Goal: Task Accomplishment & Management: Manage account settings

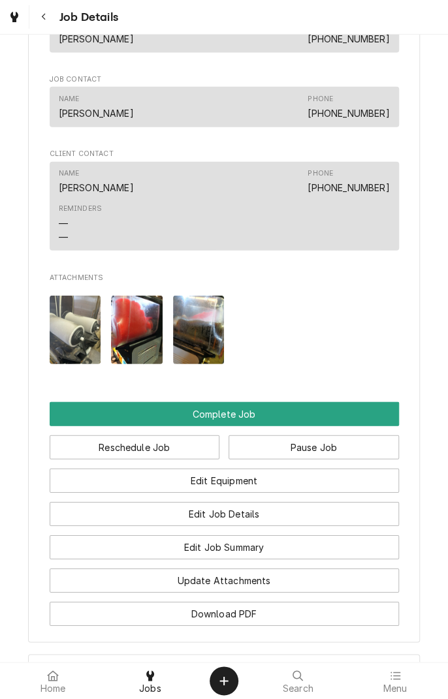
scroll to position [937, 0]
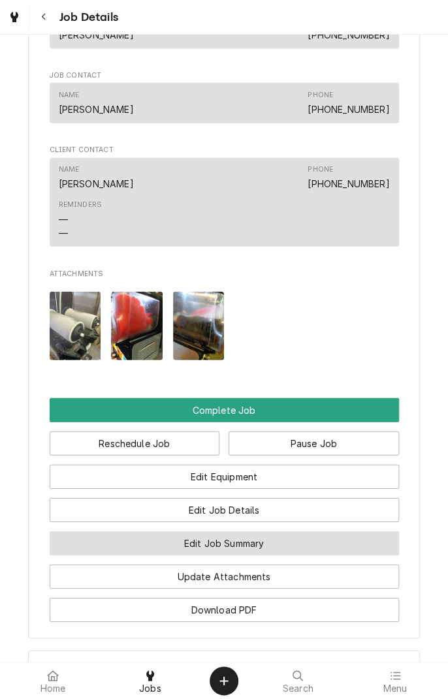
click at [272, 555] on button "Edit Job Summary" at bounding box center [224, 543] width 349 height 24
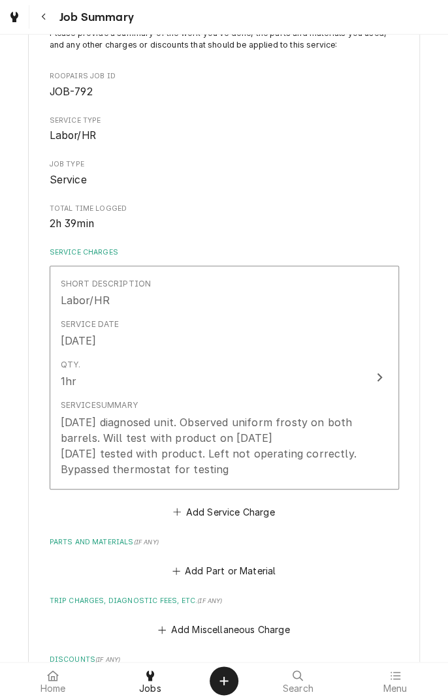
scroll to position [113, 0]
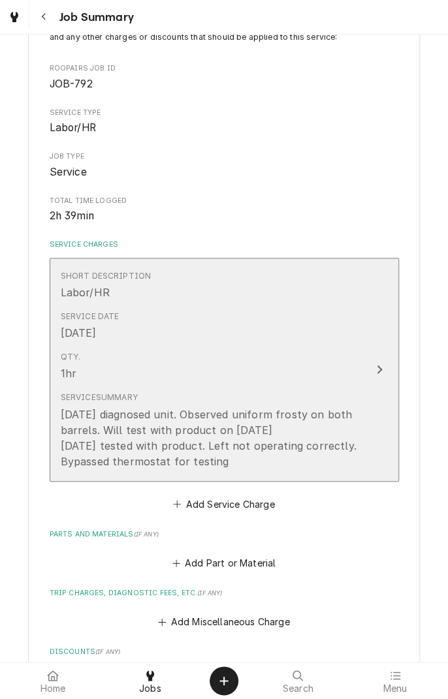
click at [272, 468] on div "Service Summary [DATE] diagnosed unit. Observed uniform frosty on both barrels.…" at bounding box center [211, 429] width 300 height 87
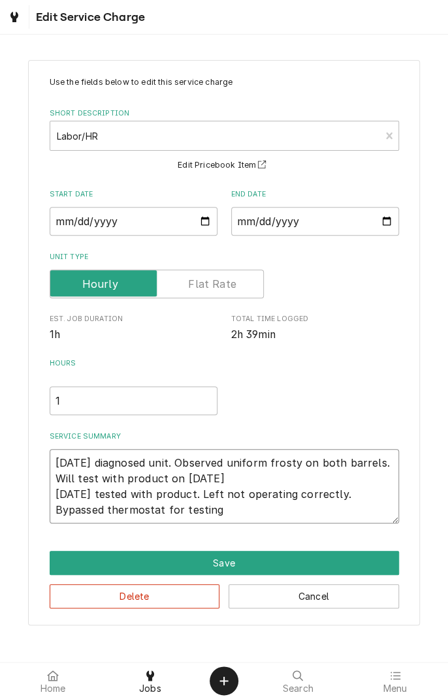
click at [183, 512] on textarea "[DATE] diagnosed unit. Observed uniform frosty on both barrels. Will test with …" at bounding box center [224, 486] width 349 height 74
type textarea "x"
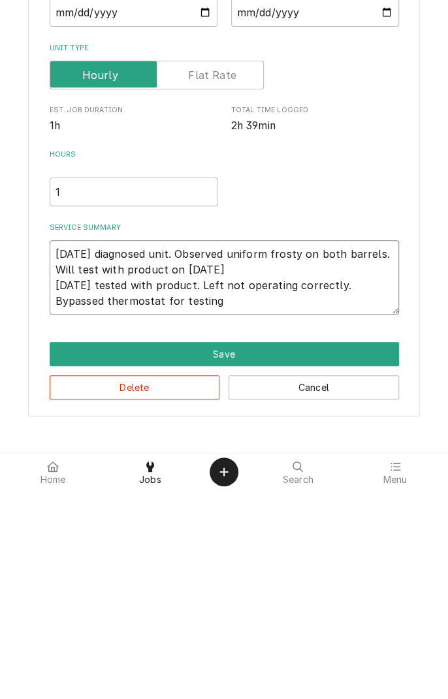
type textarea "[DATE] diagnosed unit. Observed uniform frosty on both barrels. Will test with …"
type textarea "x"
type textarea "[DATE] diagnosed unit. Observed uniform frosty on both barrels. Will test with …"
type textarea "x"
type textarea "[DATE] diagnosed unit. Observed uniform frosty on both barrels. Will test with …"
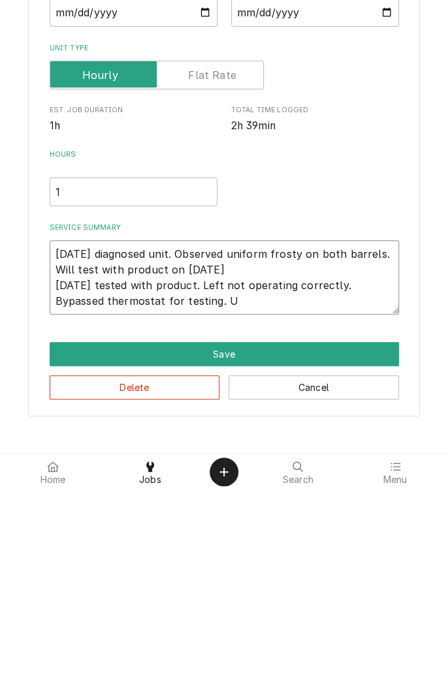
type textarea "x"
type textarea "[DATE] diagnosed unit. Observed uniform frosty on both barrels. Will test with …"
type textarea "x"
type textarea "[DATE] diagnosed unit. Observed uniform frosty on both barrels. Will test with …"
type textarea "x"
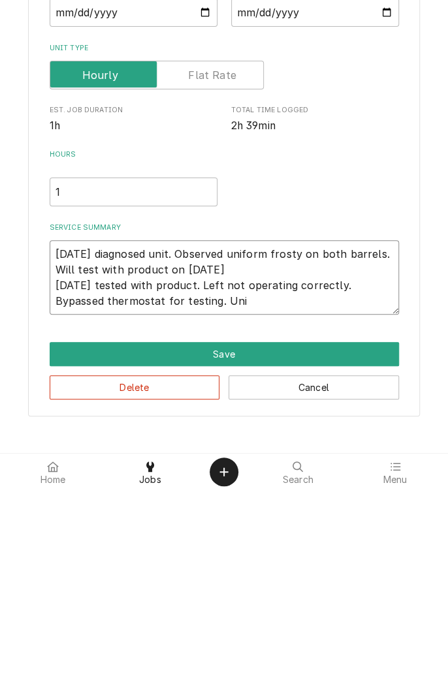
type textarea "7/26/25 diagnosed unit. Observed uniform frosty on both barrels. Will test with…"
type textarea "x"
type textarea "7/26/25 diagnosed unit. Observed uniform frosty on both barrels. Will test with…"
type textarea "x"
type textarea "7/26/25 diagnosed unit. Observed uniform frosty on both barrels. Will test with…"
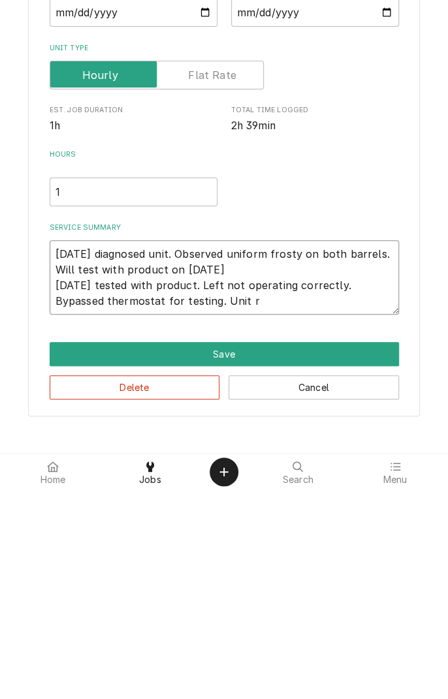
type textarea "x"
type textarea "7/26/25 diagnosed unit. Observed uniform frosty on both barrels. Will test with…"
type textarea "x"
type textarea "7/26/25 diagnosed unit. Observed uniform frosty on both barrels. Will test with…"
type textarea "x"
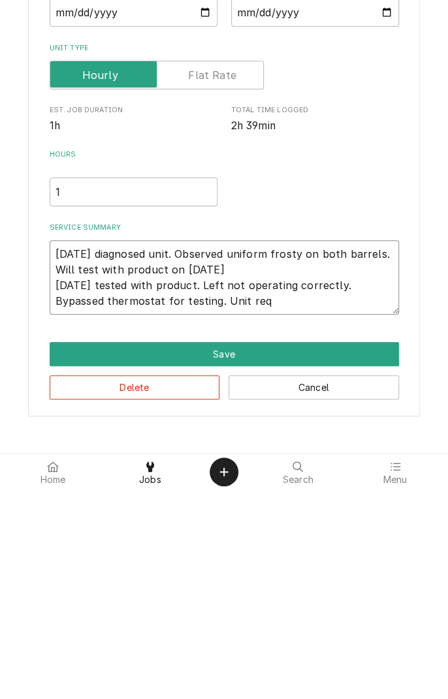
type textarea "7/26/25 diagnosed unit. Observed uniform frosty on both barrels. Will test with…"
type textarea "x"
type textarea "7/26/25 diagnosed unit. Observed uniform frosty on both barrels. Will test with…"
type textarea "x"
type textarea "7/26/25 diagnosed unit. Observed uniform frosty on both barrels. Will test with…"
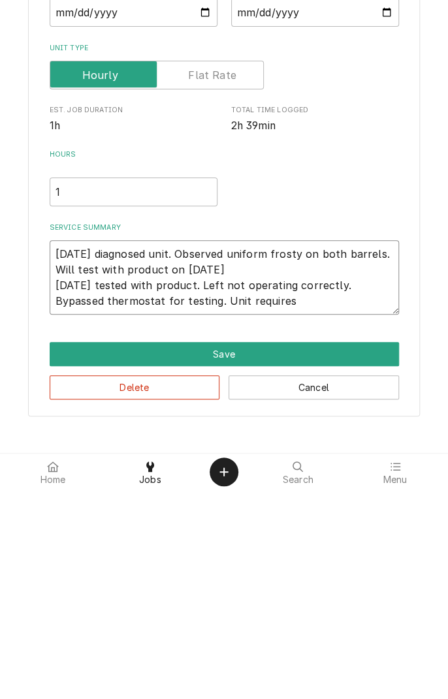
type textarea "x"
type textarea "7/26/25 diagnosed unit. Observed uniform frosty on both barrels. Will test with…"
type textarea "x"
type textarea "7/26/25 diagnosed unit. Observed uniform frosty on both barrels. Will test with…"
type textarea "x"
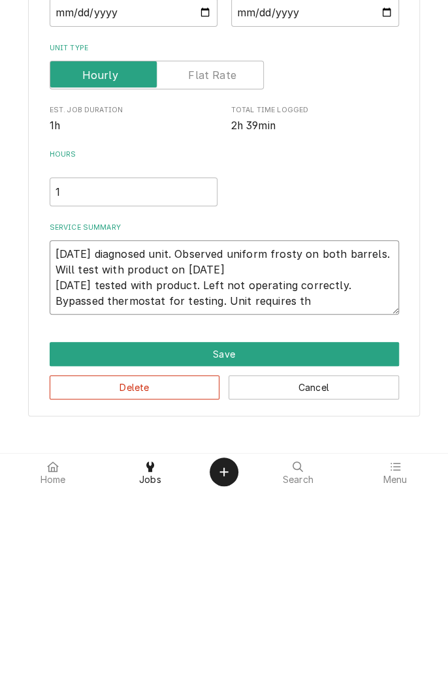
type textarea "7/26/25 diagnosed unit. Observed uniform frosty on both barrels. Will test with…"
type textarea "x"
type textarea "7/26/25 diagnosed unit. Observed uniform frosty on both barrels. Will test with…"
type textarea "x"
type textarea "7/26/25 diagnosed unit. Observed uniform frosty on both barrels. Will test with…"
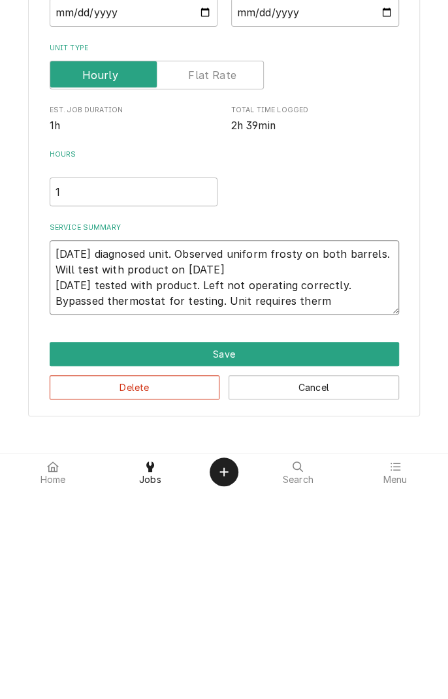
type textarea "x"
type textarea "7/26/25 diagnosed unit. Observed uniform frosty on both barrels. Will test with…"
type textarea "x"
type textarea "7/26/25 diagnosed unit. Observed uniform frosty on both barrels. Will test with…"
type textarea "x"
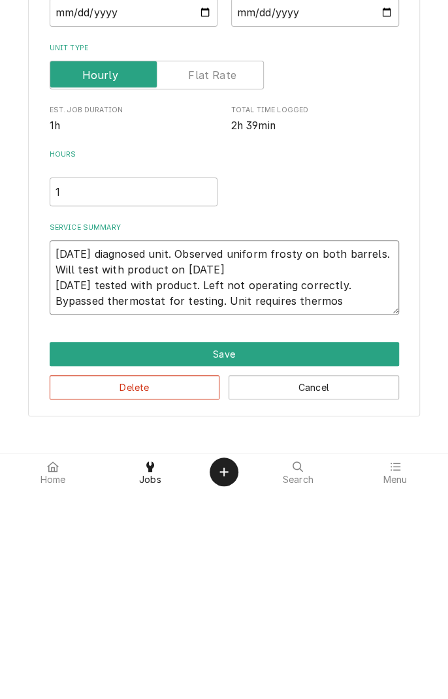
type textarea "7/26/25 diagnosed unit. Observed uniform frosty on both barrels. Will test with…"
type textarea "x"
type textarea "7/26/25 diagnosed unit. Observed uniform frosty on both barrels. Will test with…"
type textarea "x"
type textarea "7/26/25 diagnosed unit. Observed uniform frosty on both barrels. Will test with…"
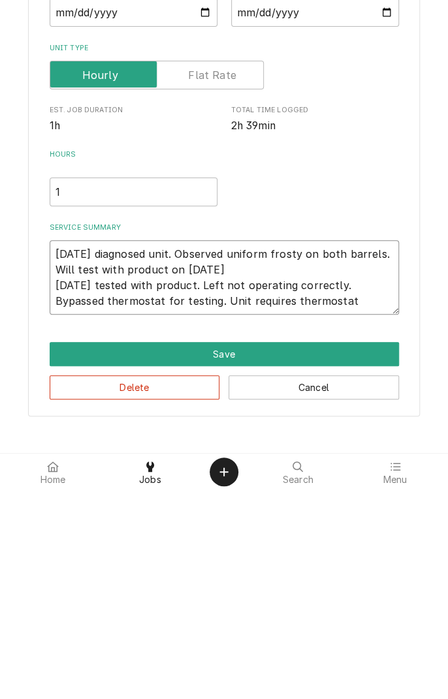
type textarea "x"
type textarea "7/26/25 diagnosed unit. Observed uniform frosty on both barrels. Will test with…"
type textarea "x"
type textarea "7/26/25 diagnosed unit. Observed uniform frosty on both barrels. Will test with…"
type textarea "x"
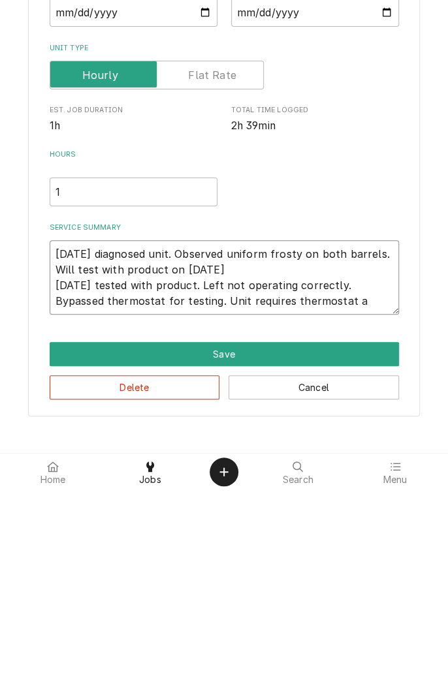
type textarea "7/26/25 diagnosed unit. Observed uniform frosty on both barrels. Will test with…"
type textarea "x"
type textarea "7/26/25 diagnosed unit. Observed uniform frosty on both barrels. Will test with…"
type textarea "x"
type textarea "7/26/25 diagnosed unit. Observed uniform frosty on both barrels. Will test with…"
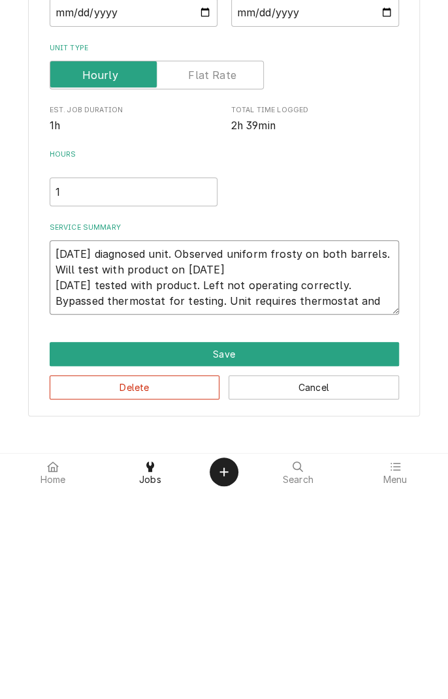
type textarea "x"
type textarea "7/26/25 diagnosed unit. Observed uniform frosty on both barrels. Will test with…"
type textarea "x"
type textarea "7/26/25 diagnosed unit. Observed uniform frosty on both barrels. Will test with…"
type textarea "x"
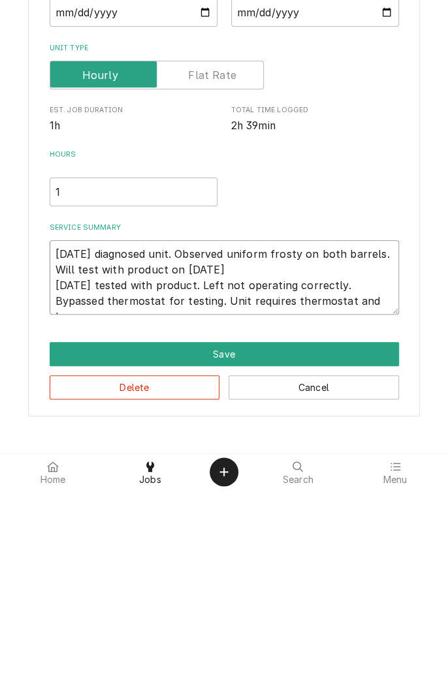
type textarea "7/26/25 diagnosed unit. Observed uniform frosty on both barrels. Will test with…"
type textarea "x"
type textarea "7/26/25 diagnosed unit. Observed uniform frosty on both barrels. Will test with…"
type textarea "x"
type textarea "7/26/25 diagnosed unit. Observed uniform frosty on both barrels. Will test with…"
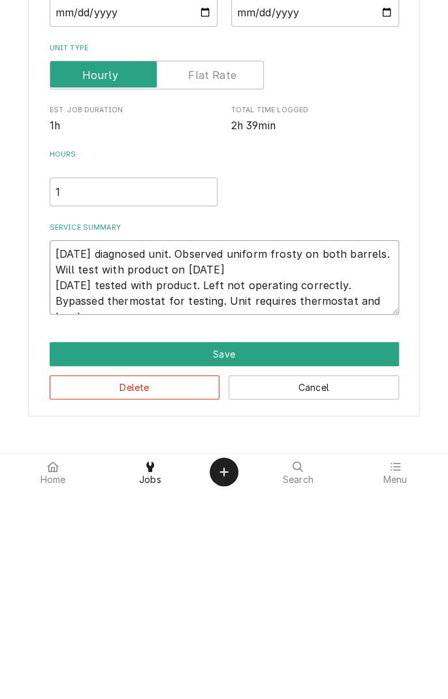
type textarea "x"
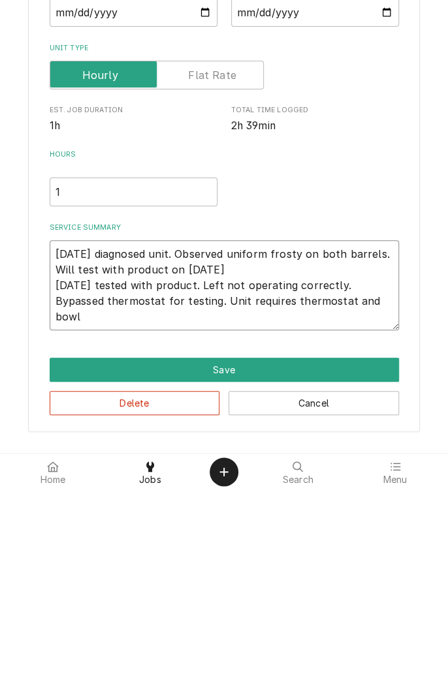
type textarea "7/26/25 diagnosed unit. Observed uniform frosty on both barrels. Will test with…"
type textarea "x"
type textarea "7/26/25 diagnosed unit. Observed uniform frosty on both barrels. Will test with…"
type textarea "x"
type textarea "7/26/25 diagnosed unit. Observed uniform frosty on both barrels. Will test with…"
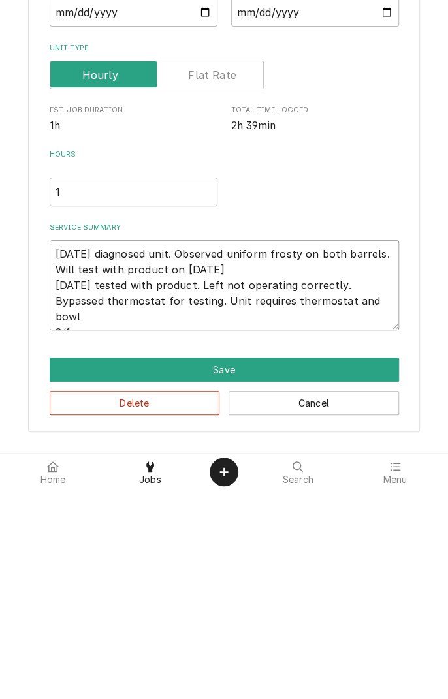
type textarea "x"
type textarea "7/26/25 diagnosed unit. Observed uniform frosty on both barrels. Will test with…"
type textarea "x"
type textarea "7/26/25 diagnosed unit. Observed uniform frosty on both barrels. Will test with…"
type textarea "x"
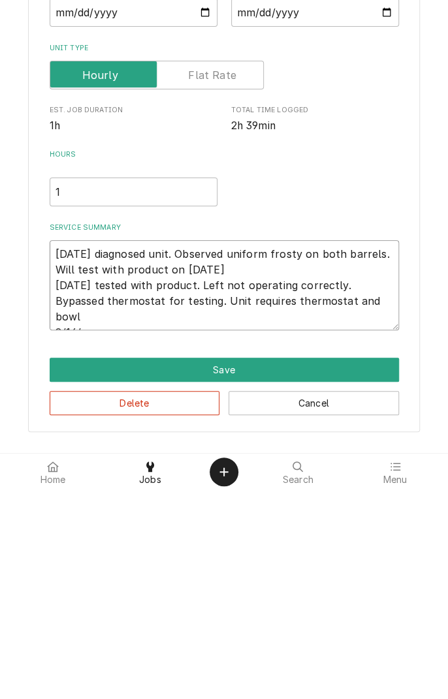
type textarea "7/26/25 diagnosed unit. Observed uniform frosty on both barrels. Will test with…"
type textarea "x"
type textarea "7/26/25 diagnosed unit. Observed uniform frosty on both barrels. Will test with…"
type textarea "x"
type textarea "7/26/25 diagnosed unit. Observed uniform frosty on both barrels. Will test with…"
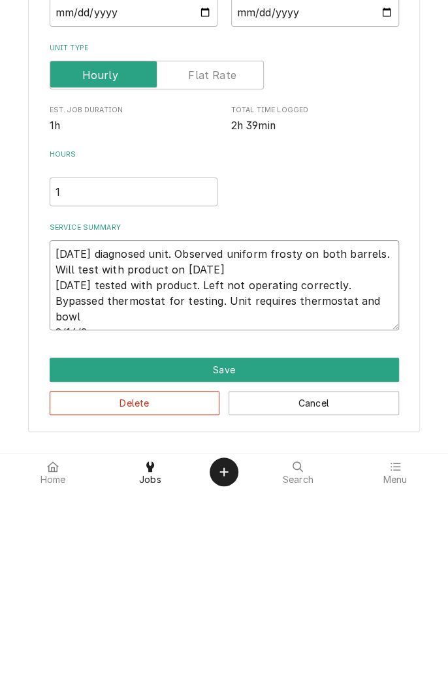
type textarea "x"
type textarea "7/26/25 diagnosed unit. Observed uniform frosty on both barrels. Will test with…"
type textarea "x"
type textarea "7/26/25 diagnosed unit. Observed uniform frosty on both barrels. Will test with…"
type textarea "x"
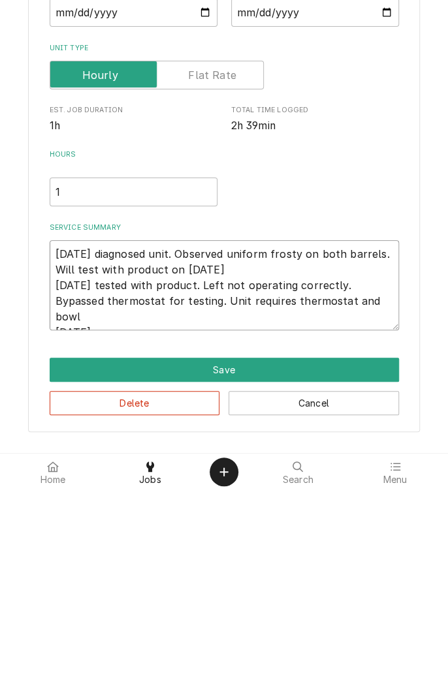
type textarea "7/26/25 diagnosed unit. Observed uniform frosty on both barrels. Will test with…"
type textarea "x"
type textarea "7/26/25 diagnosed unit. Observed uniform frosty on both barrels. Will test with…"
type textarea "x"
type textarea "7/26/25 diagnosed unit. Observed uniform frosty on both barrels. Will test with…"
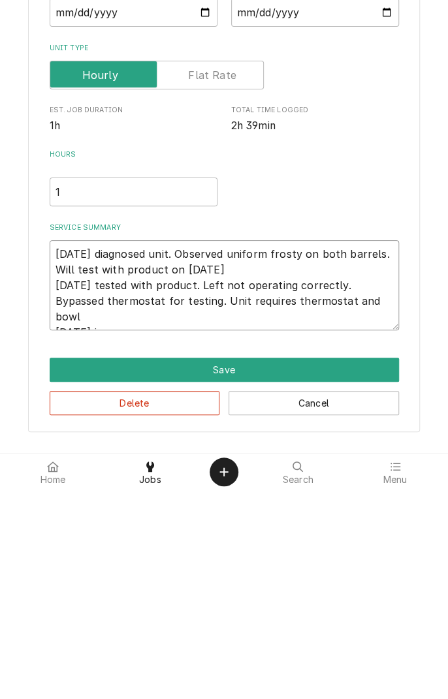
type textarea "x"
type textarea "7/26/25 diagnosed unit. Observed uniform frosty on both barrels. Will test with…"
type textarea "x"
type textarea "7/26/25 diagnosed unit. Observed uniform frosty on both barrels. Will test with…"
type textarea "x"
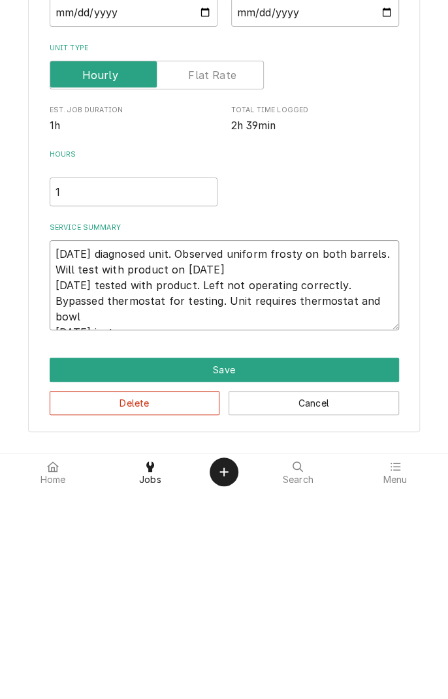
type textarea "7/26/25 diagnosed unit. Observed uniform frosty on both barrels. Will test with…"
type textarea "x"
type textarea "7/26/25 diagnosed unit. Observed uniform frosty on both barrels. Will test with…"
type textarea "x"
type textarea "7/26/25 diagnosed unit. Observed uniform frosty on both barrels. Will test with…"
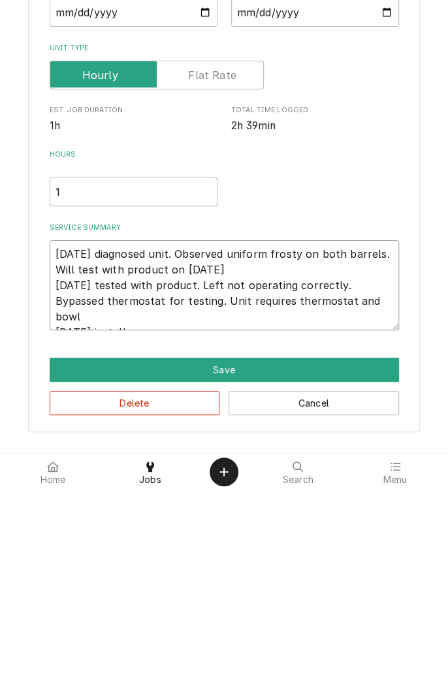
type textarea "x"
type textarea "7/26/25 diagnosed unit. Observed uniform frosty on both barrels. Will test with…"
type textarea "x"
type textarea "7/26/25 diagnosed unit. Observed uniform frosty on both barrels. Will test with…"
type textarea "x"
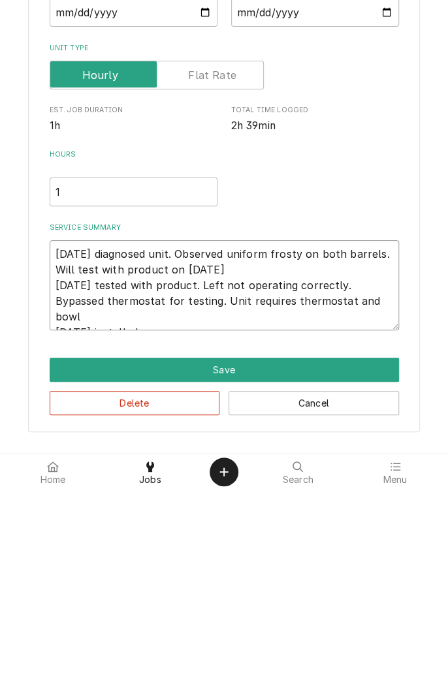
type textarea "7/26/25 diagnosed unit. Observed uniform frosty on both barrels. Will test with…"
type textarea "x"
type textarea "7/26/25 diagnosed unit. Observed uniform frosty on both barrels. Will test with…"
type textarea "x"
type textarea "7/26/25 diagnosed unit. Observed uniform frosty on both barrels. Will test with…"
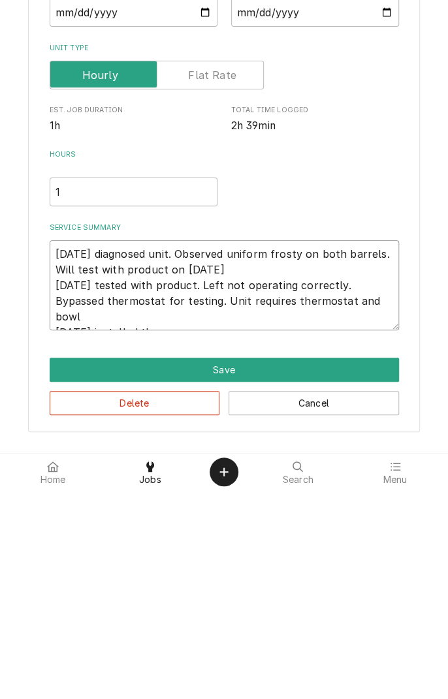
type textarea "x"
type textarea "7/26/25 diagnosed unit. Observed uniform frosty on both barrels. Will test with…"
type textarea "x"
type textarea "7/26/25 diagnosed unit. Observed uniform frosty on both barrels. Will test with…"
type textarea "x"
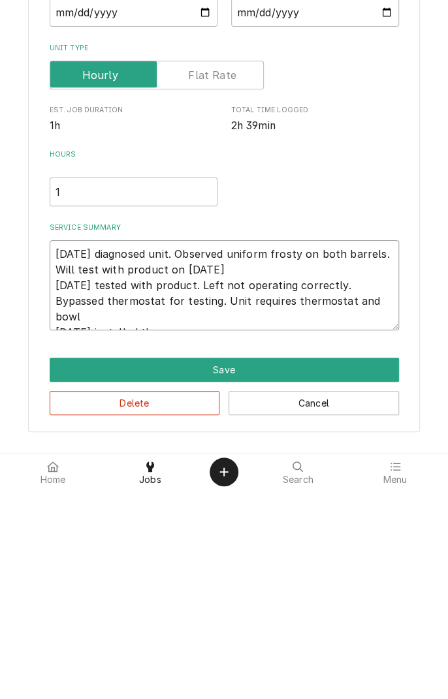
type textarea "7/26/25 diagnosed unit. Observed uniform frosty on both barrels. Will test with…"
type textarea "x"
type textarea "7/26/25 diagnosed unit. Observed uniform frosty on both barrels. Will test with…"
type textarea "x"
type textarea "7/26/25 diagnosed unit. Observed uniform frosty on both barrels. Will test with…"
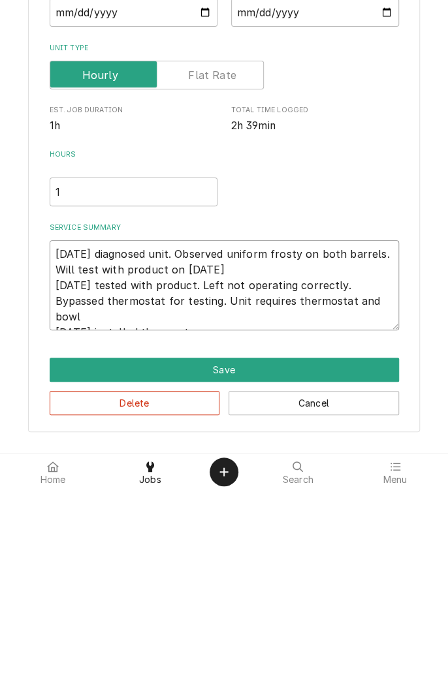
type textarea "x"
type textarea "7/26/25 diagnosed unit. Observed uniform frosty on both barrels. Will test with…"
type textarea "x"
type textarea "7/26/25 diagnosed unit. Observed uniform frosty on both barrels. Will test with…"
type textarea "x"
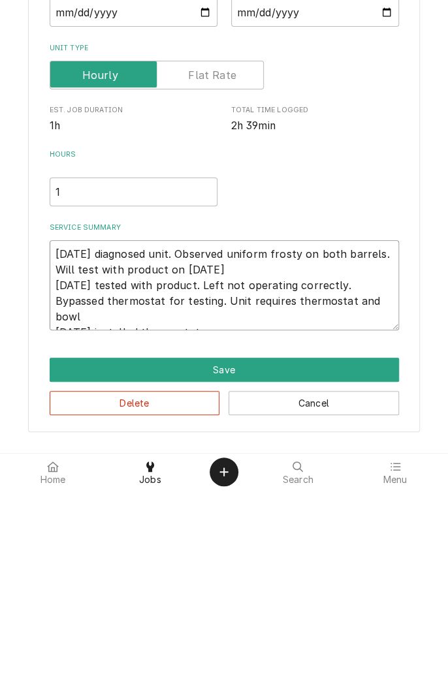
type textarea "7/26/25 diagnosed unit. Observed uniform frosty on both barrels. Will test with…"
type textarea "x"
type textarea "7/26/25 diagnosed unit. Observed uniform frosty on both barrels. Will test with…"
type textarea "x"
type textarea "7/26/25 diagnosed unit. Observed uniform frosty on both barrels. Will test with…"
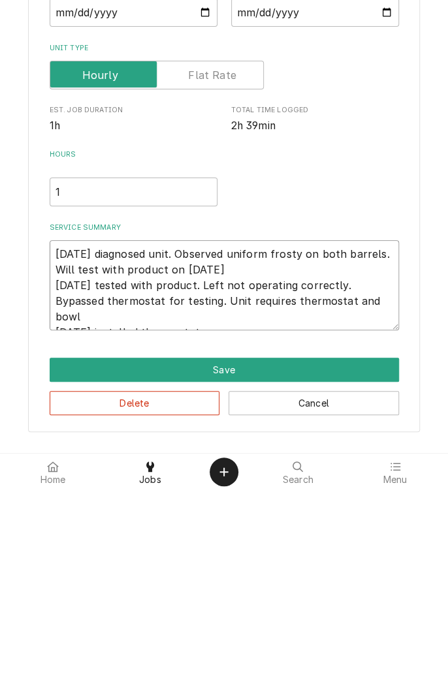
type textarea "x"
type textarea "7/26/25 diagnosed unit. Observed uniform frosty on both barrels. Will test with…"
type textarea "x"
type textarea "7/26/25 diagnosed unit. Observed uniform frosty on both barrels. Will test with…"
type textarea "x"
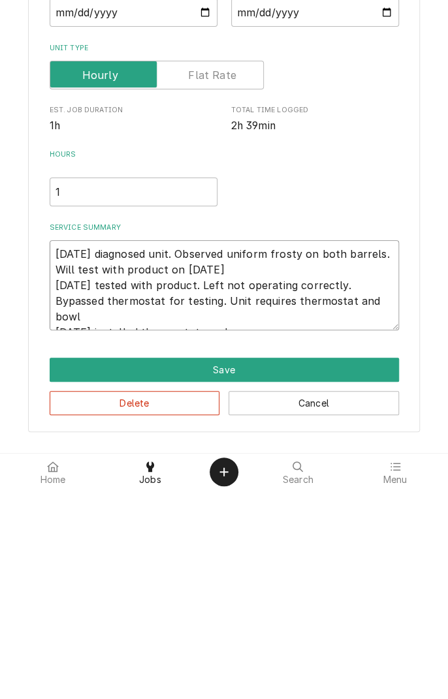
type textarea "7/26/25 diagnosed unit. Observed uniform frosty on both barrels. Will test with…"
type textarea "x"
type textarea "7/26/25 diagnosed unit. Observed uniform frosty on both barrels. Will test with…"
type textarea "x"
type textarea "7/26/25 diagnosed unit. Observed uniform frosty on both barrels. Will test with…"
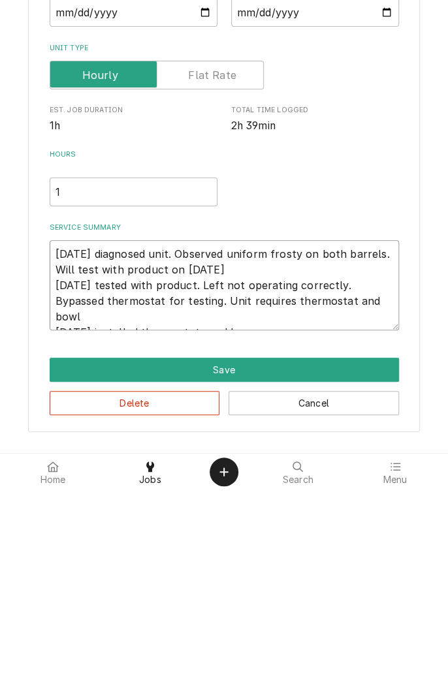
type textarea "x"
type textarea "7/26/25 diagnosed unit. Observed uniform frosty on both barrels. Will test with…"
type textarea "x"
type textarea "7/26/25 diagnosed unit. Observed uniform frosty on both barrels. Will test with…"
type textarea "x"
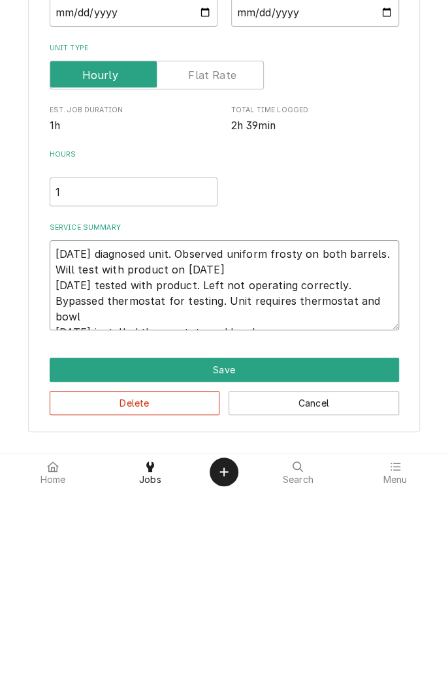
type textarea "7/26/25 diagnosed unit. Observed uniform frosty on both barrels. Will test with…"
type textarea "x"
type textarea "7/26/25 diagnosed unit. Observed uniform frosty on both barrels. Will test with…"
type textarea "x"
type textarea "7/26/25 diagnosed unit. Observed uniform frosty on both barrels. Will test with…"
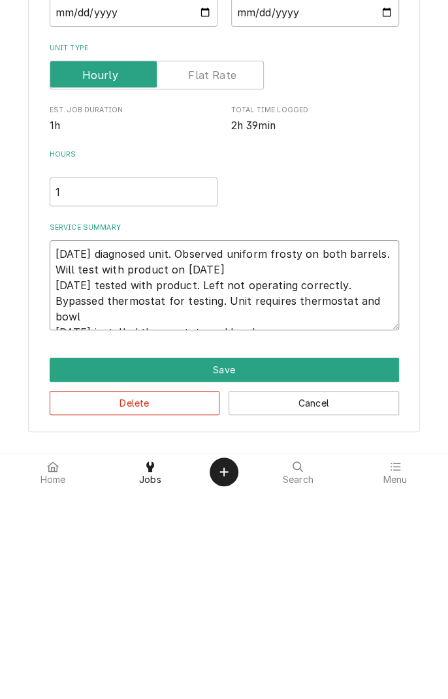
type textarea "x"
type textarea "7/26/25 diagnosed unit. Observed uniform frosty on both barrels. Will test with…"
type textarea "x"
type textarea "7/26/25 diagnosed unit. Observed uniform frosty on both barrels. Will test with…"
type textarea "x"
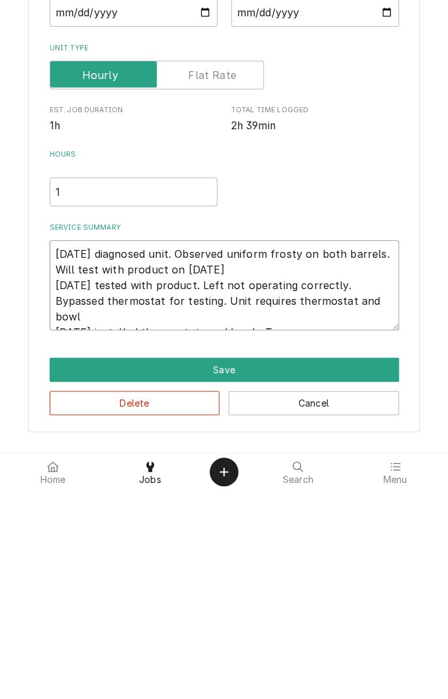
type textarea "7/26/25 diagnosed unit. Observed uniform frosty on both barrels. Will test with…"
type textarea "x"
type textarea "7/26/25 diagnosed unit. Observed uniform frosty on both barrels. Will test with…"
type textarea "x"
type textarea "7/26/25 diagnosed unit. Observed uniform frosty on both barrels. Will test with…"
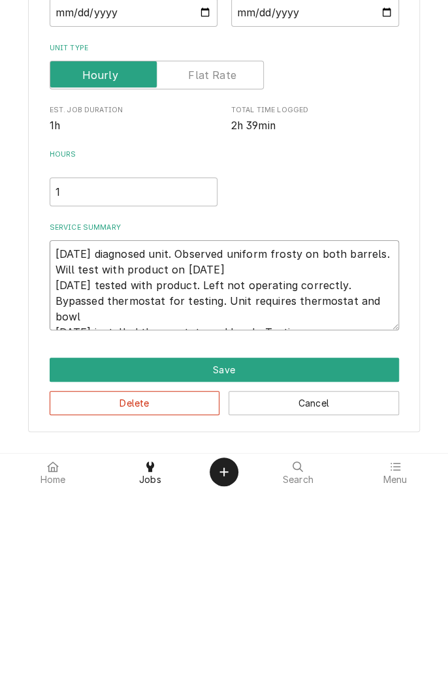
type textarea "x"
type textarea "7/26/25 diagnosed unit. Observed uniform frosty on both barrels. Will test with…"
type textarea "x"
type textarea "7/26/25 diagnosed unit. Observed uniform frosty on both barrels. Will test with…"
type textarea "x"
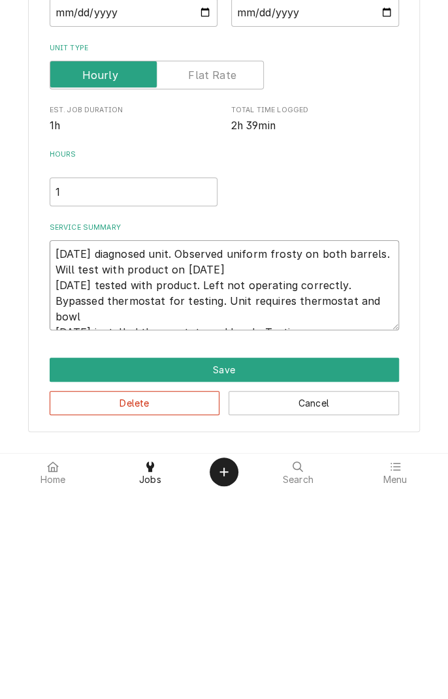
type textarea "7/26/25 diagnosed unit. Observed uniform frosty on both barrels. Will test with…"
type textarea "x"
type textarea "7/26/25 diagnosed unit. Observed uniform frosty on both barrels. Will test with…"
type textarea "x"
type textarea "7/26/25 diagnosed unit. Observed uniform frosty on both barrels. Will test with…"
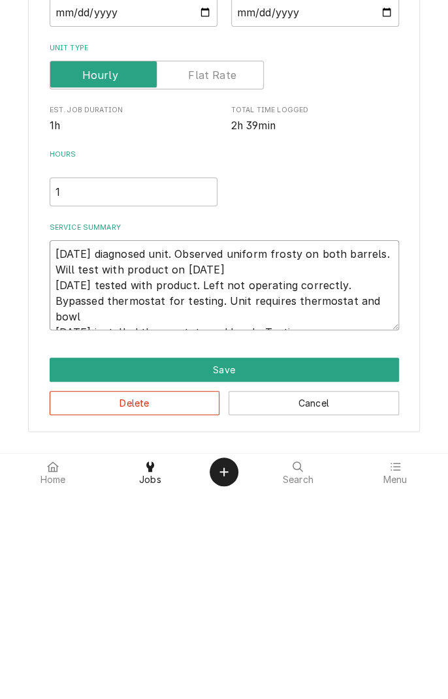
type textarea "x"
type textarea "7/26/25 diagnosed unit. Observed uniform frosty on both barrels. Will test with…"
type textarea "x"
type textarea "[DATE] diagnosed unit. Observed uniform frosty on both barrels. Will test with …"
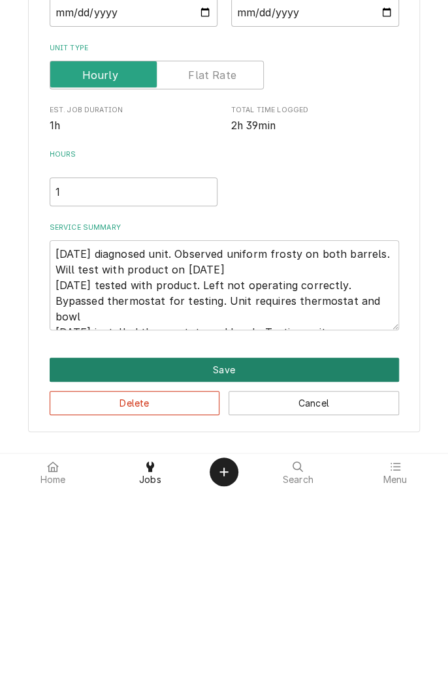
click at [223, 582] on button "Save" at bounding box center [224, 579] width 349 height 24
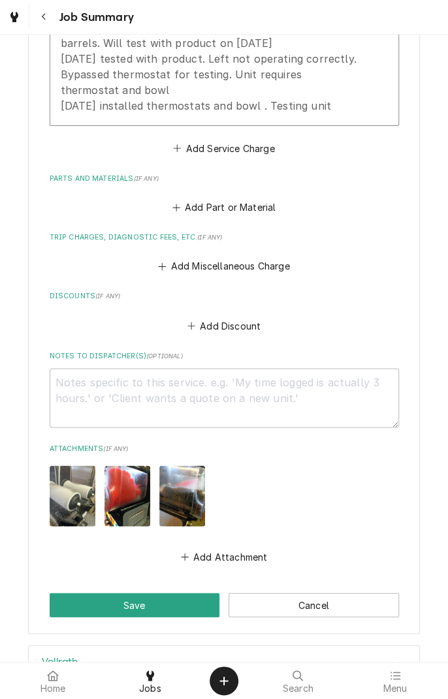
scroll to position [503, 0]
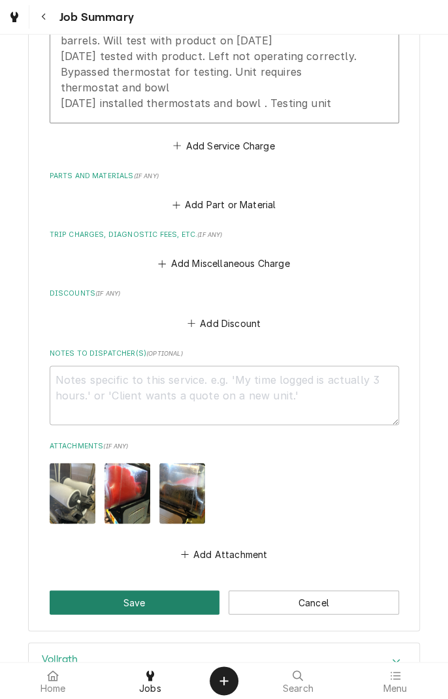
click at [160, 590] on button "Save" at bounding box center [135, 602] width 170 height 24
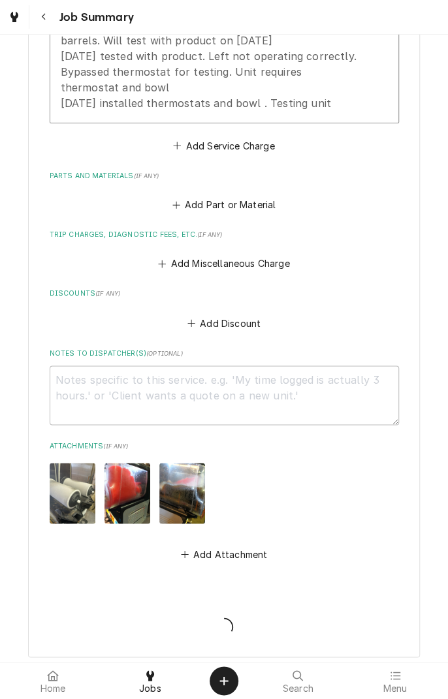
type textarea "x"
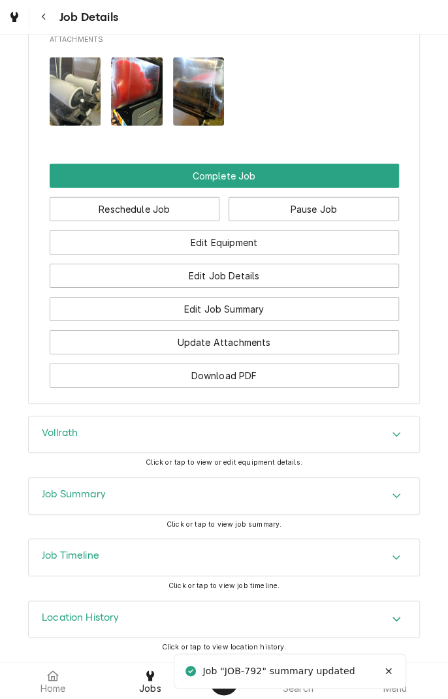
scroll to position [1172, 0]
click at [324, 220] on button "Pause Job" at bounding box center [313, 209] width 170 height 24
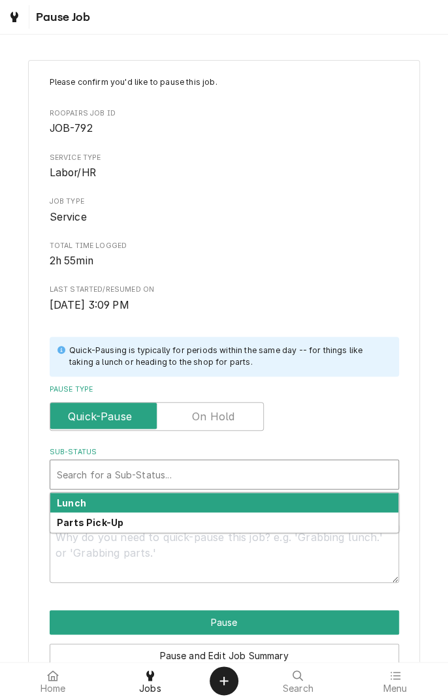
type textarea "x"
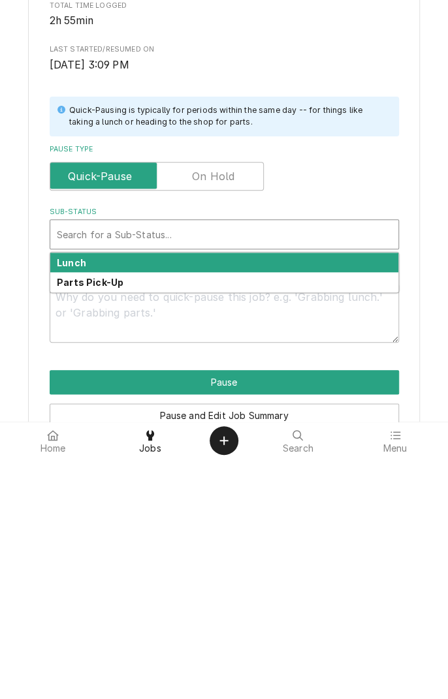
click at [225, 415] on label "Pause Type" at bounding box center [157, 416] width 214 height 29
click at [225, 415] on input "Pause Type" at bounding box center [156, 416] width 202 height 29
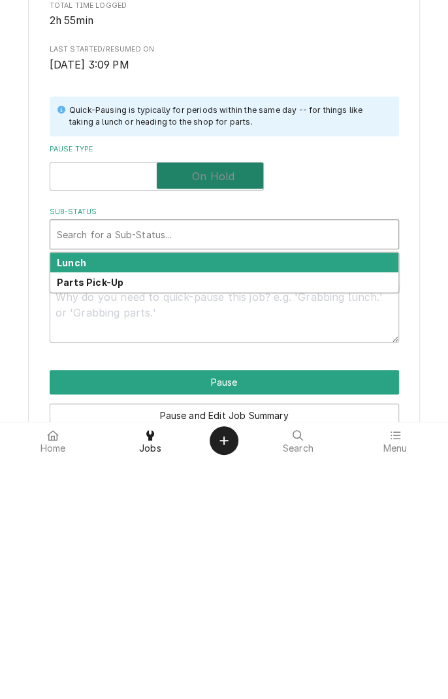
checkbox input "true"
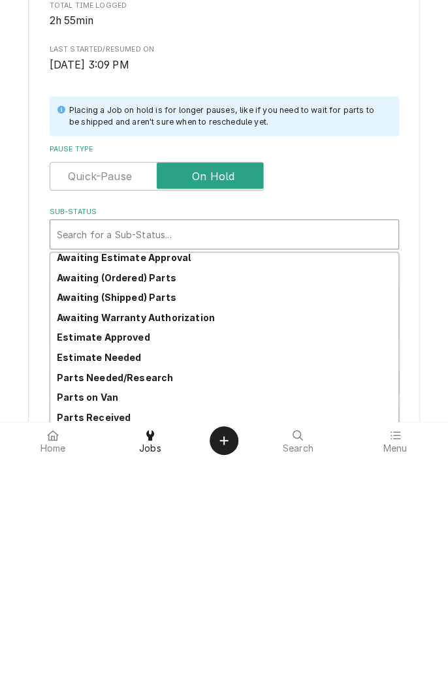
scroll to position [64, 0]
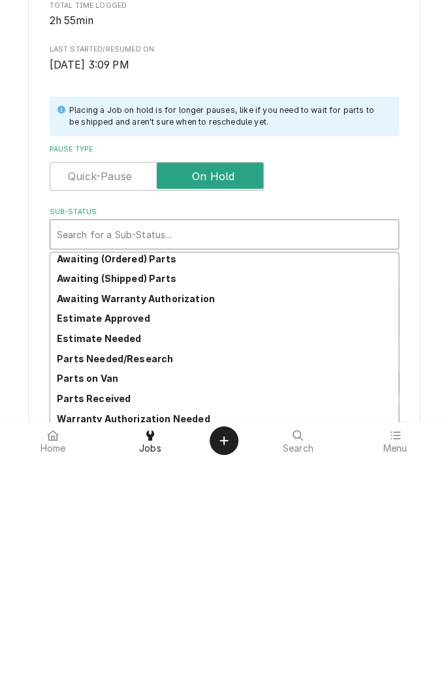
click at [156, 600] on strong "Parts Needed/Research" at bounding box center [115, 598] width 116 height 11
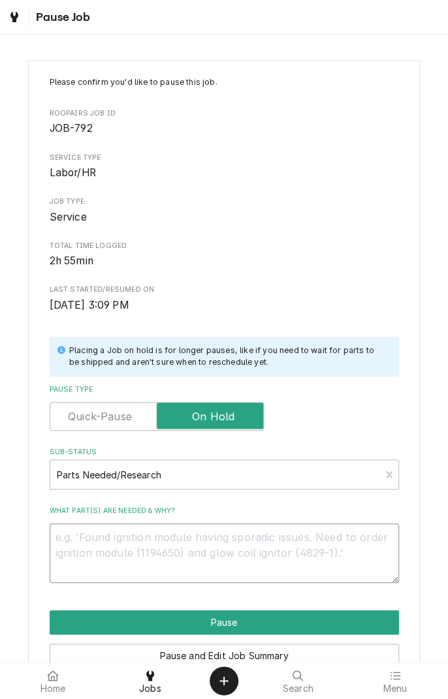
click at [189, 542] on textarea "What part(s) are needed & why?" at bounding box center [224, 552] width 349 height 59
type textarea "x"
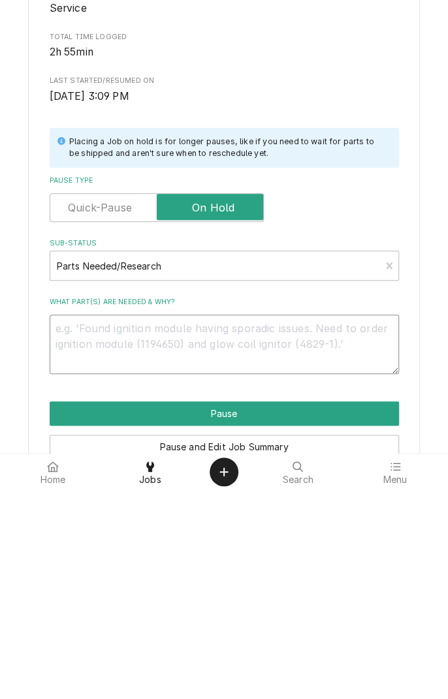
type textarea "E"
type textarea "x"
type textarea "EO"
type textarea "x"
type textarea "EOD"
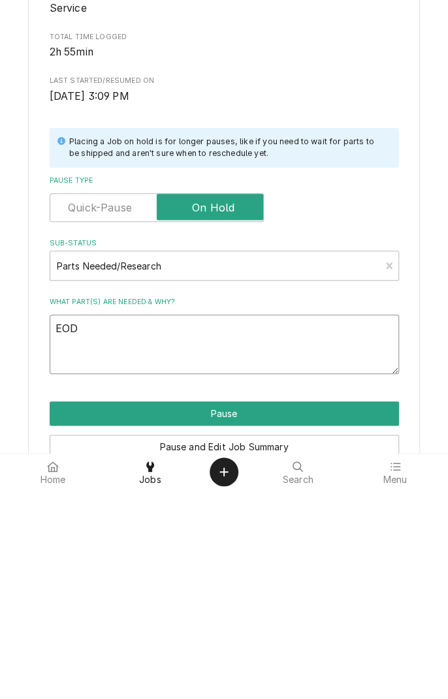
type textarea "x"
type textarea "EOD"
type textarea "x"
type textarea "EOD"
type textarea "x"
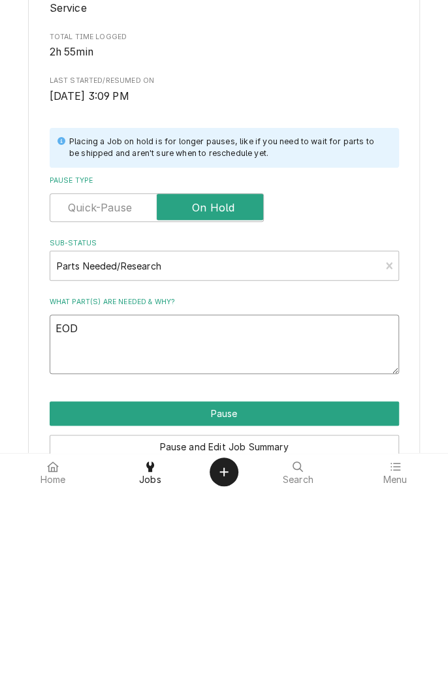
type textarea "EOD O"
type textarea "x"
type textarea "EOD Ob"
type textarea "x"
type textarea "EOD Obs"
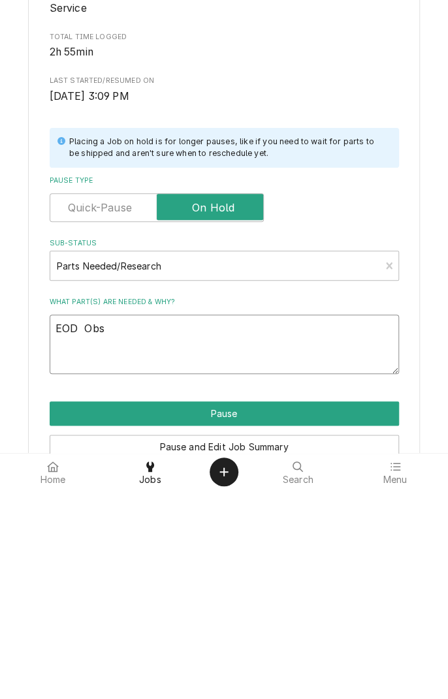
type textarea "x"
type textarea "EOD Obse"
type textarea "x"
type textarea "EOD Obsev"
type textarea "x"
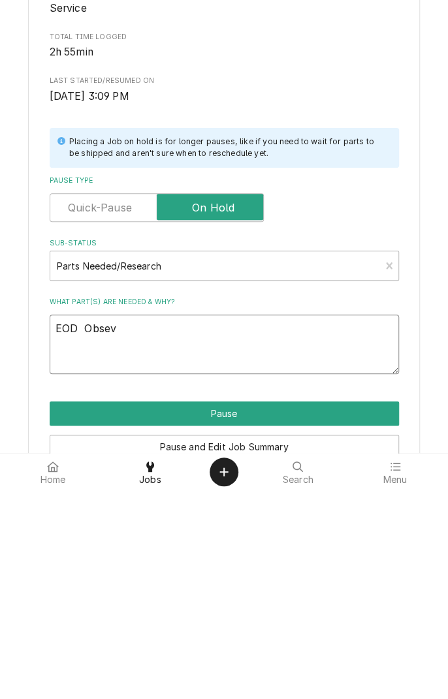
type textarea "EOD Obseva"
type textarea "x"
type textarea "EOD Obsevat"
type textarea "x"
type textarea "EOD Obsevati"
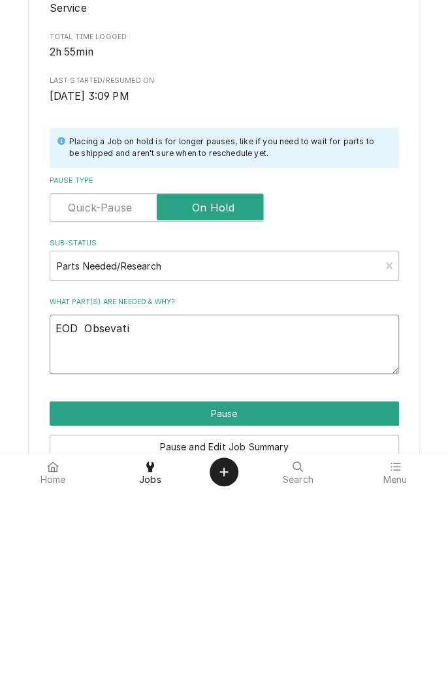
type textarea "x"
type textarea "EOD Obsevatio"
type textarea "x"
type textarea "EOD Obsevation"
type textarea "x"
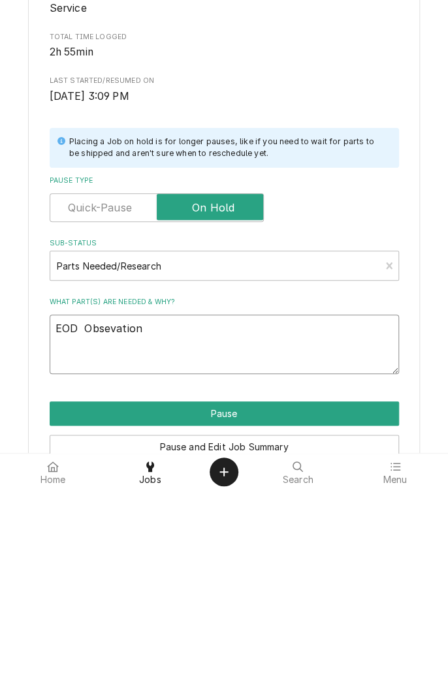
type textarea "EOD Obsevation"
type textarea "x"
type textarea "EOD Obsevation a"
type textarea "x"
type textarea "EOD Obsevation an"
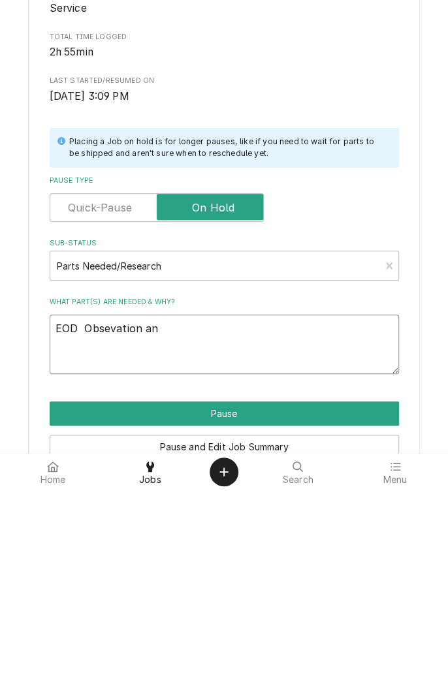
type textarea "x"
type textarea "EOD Obsevation and"
type textarea "x"
type textarea "EOD Obsevation and"
type textarea "x"
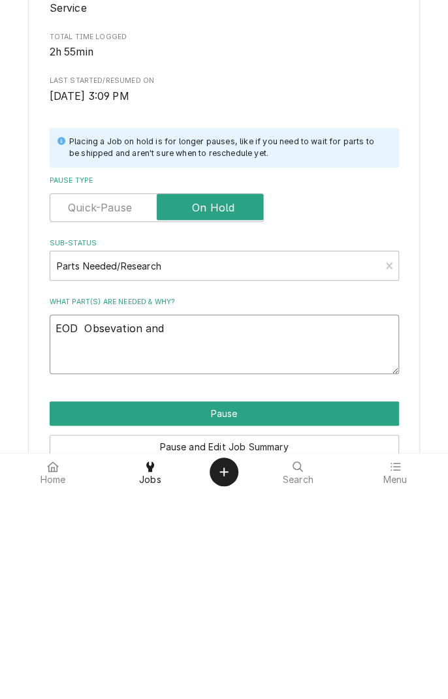
type textarea "EOD Obsevation and a"
type textarea "x"
type textarea "EOD Obsevation and ad"
type textarea "x"
type textarea "EOD Obsevation and adj"
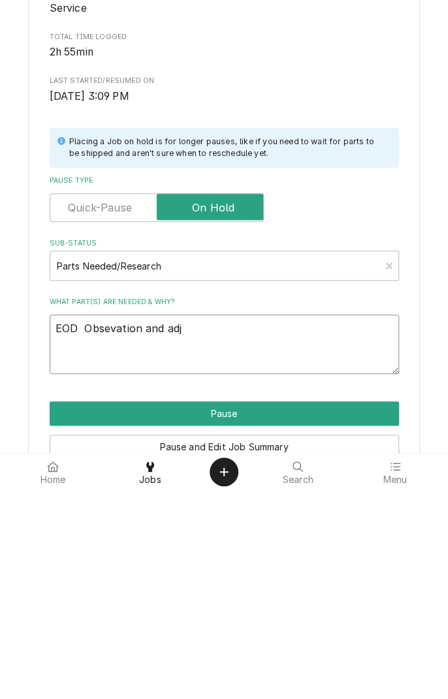
type textarea "x"
type textarea "EOD Obsevation and adju"
type textarea "x"
type textarea "EOD Obsevation and adjus"
type textarea "x"
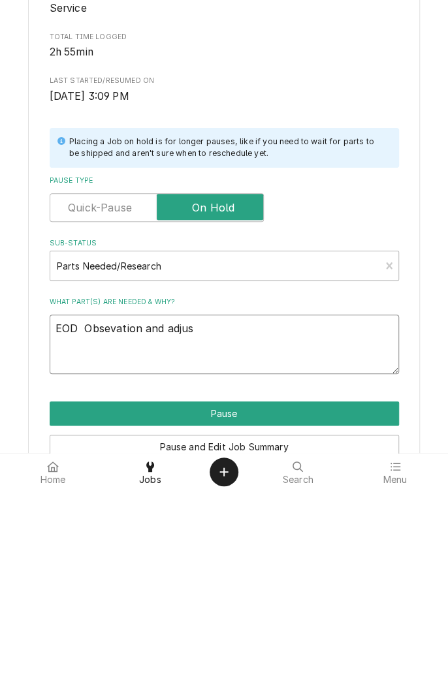
type textarea "EOD Obsevation and adjust"
type textarea "x"
type textarea "EOD Obsevation and adjustments"
type textarea "x"
type textarea "EOD Obsevation and adjustments"
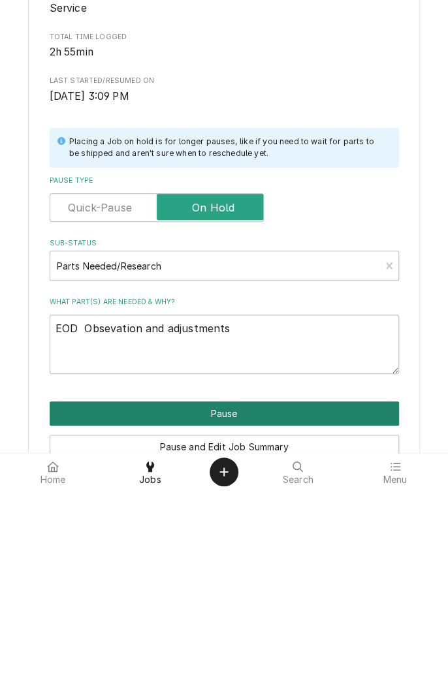
click at [234, 628] on button "Pause" at bounding box center [224, 622] width 349 height 24
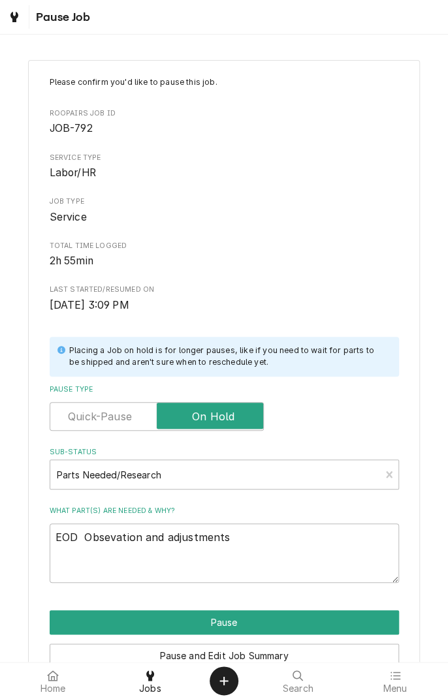
type textarea "x"
